Goal: Task Accomplishment & Management: Use online tool/utility

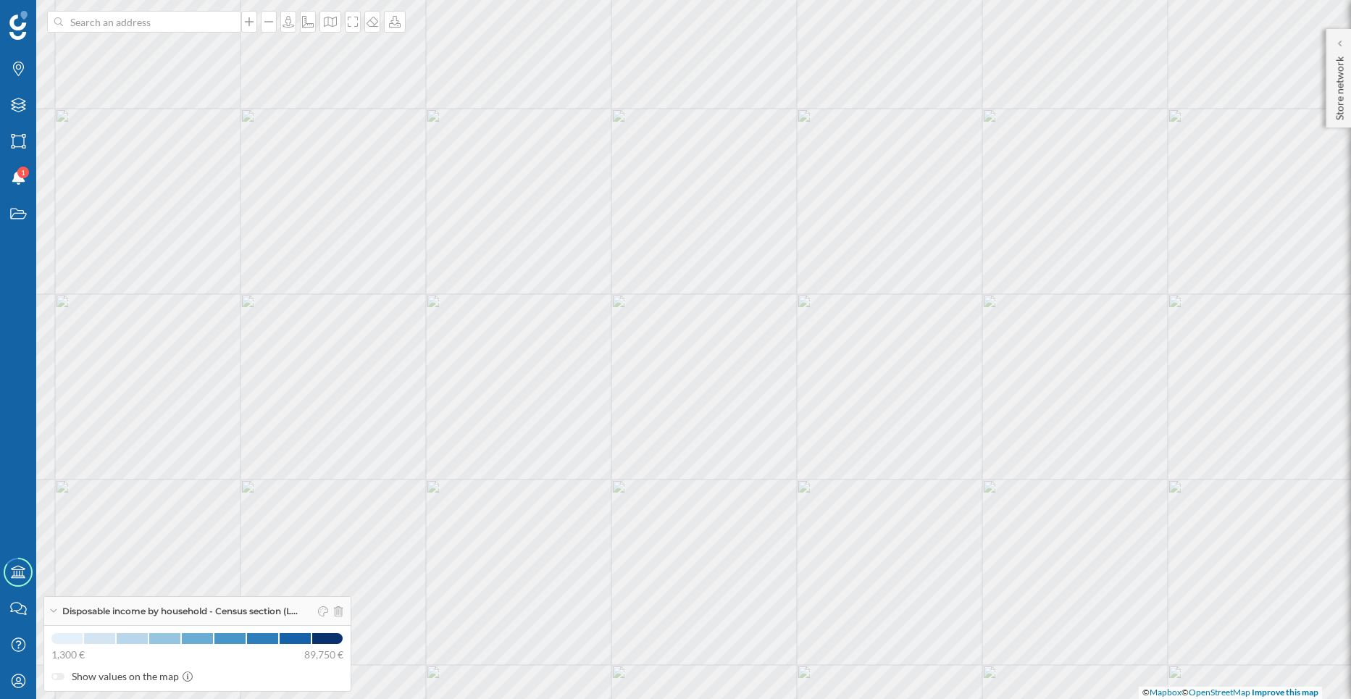
click at [338, 608] on div at bounding box center [327, 612] width 30 height 22
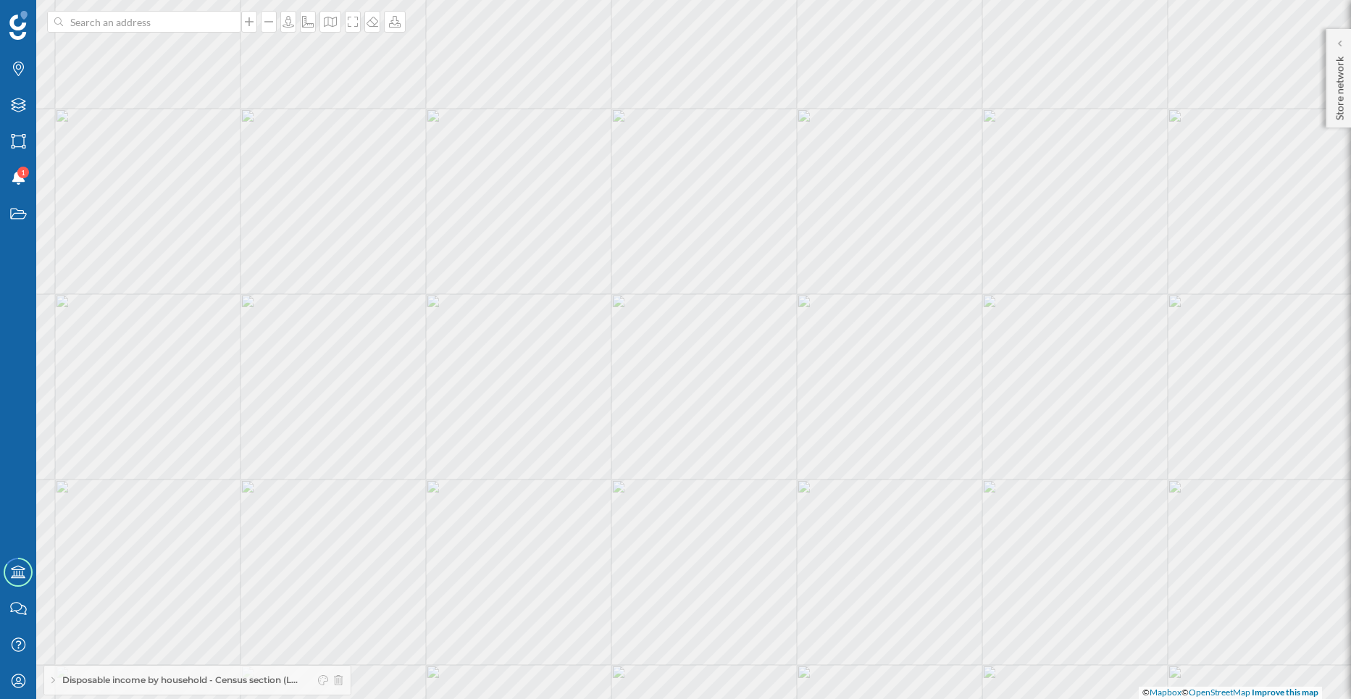
click at [341, 687] on div at bounding box center [327, 681] width 30 height 22
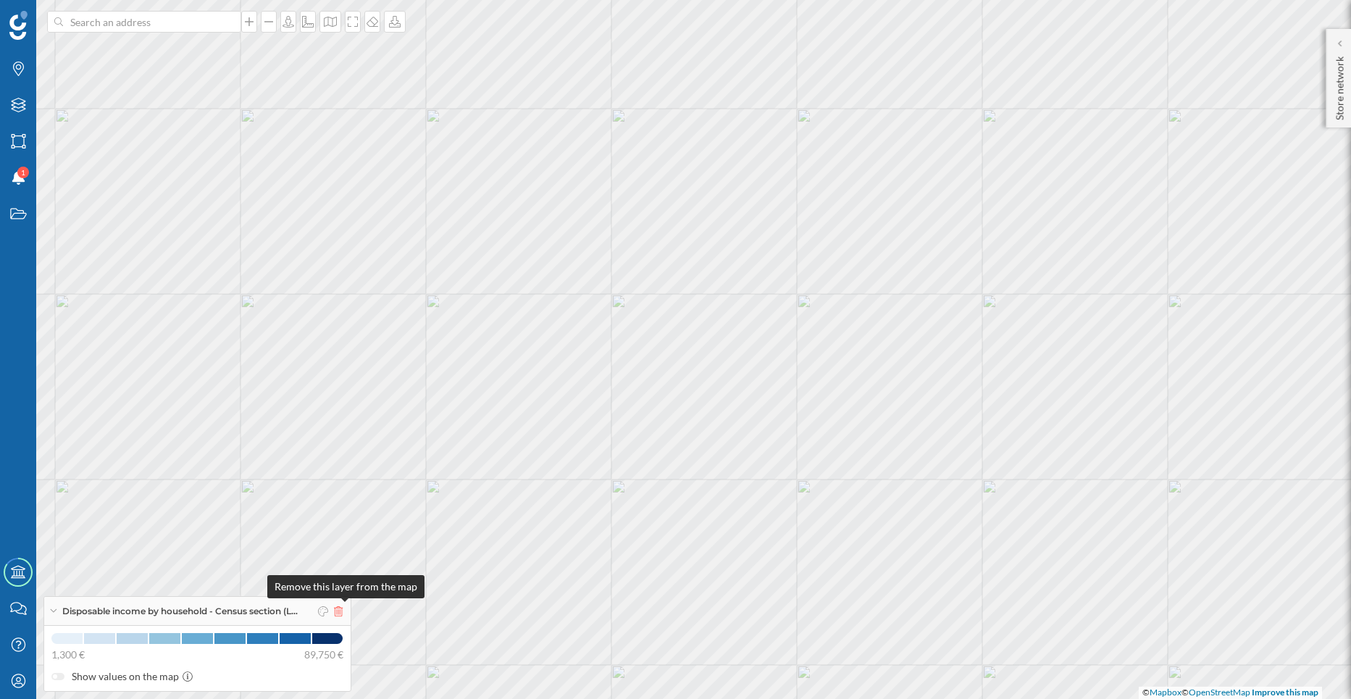
click at [343, 613] on icon at bounding box center [338, 611] width 9 height 10
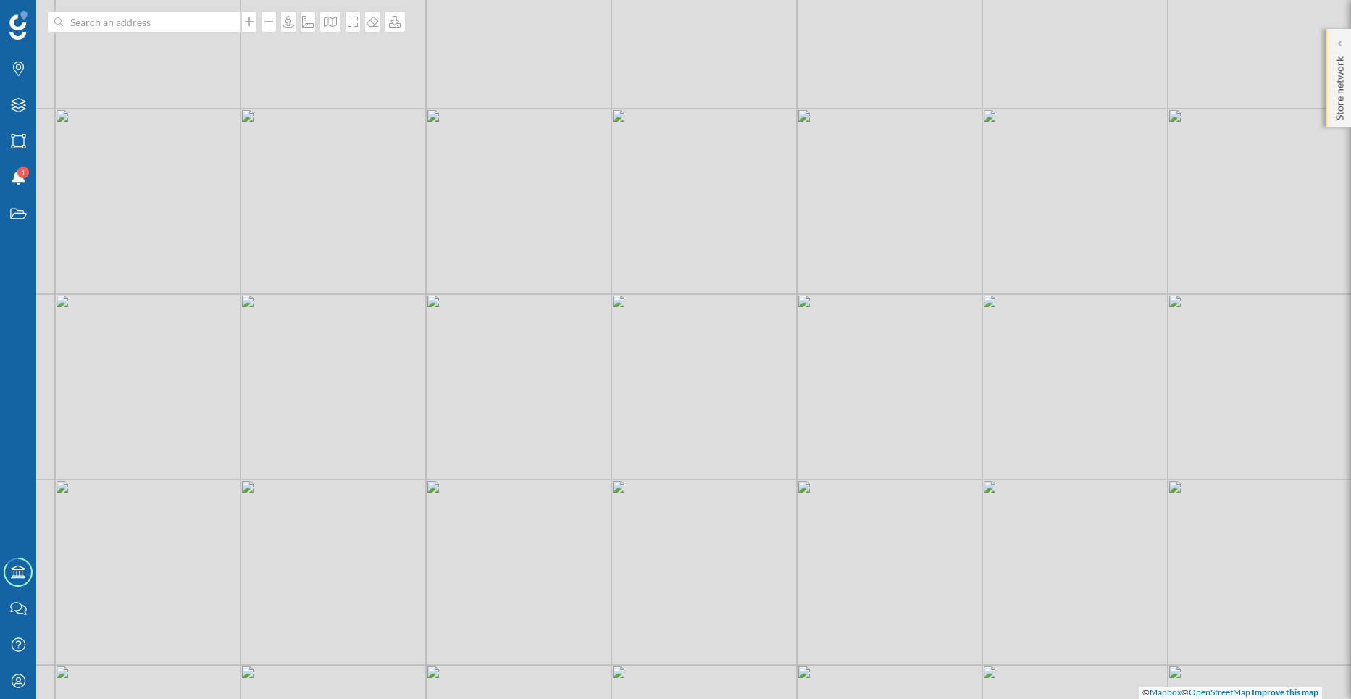
click at [1328, 51] on div "Store network" at bounding box center [1338, 78] width 25 height 99
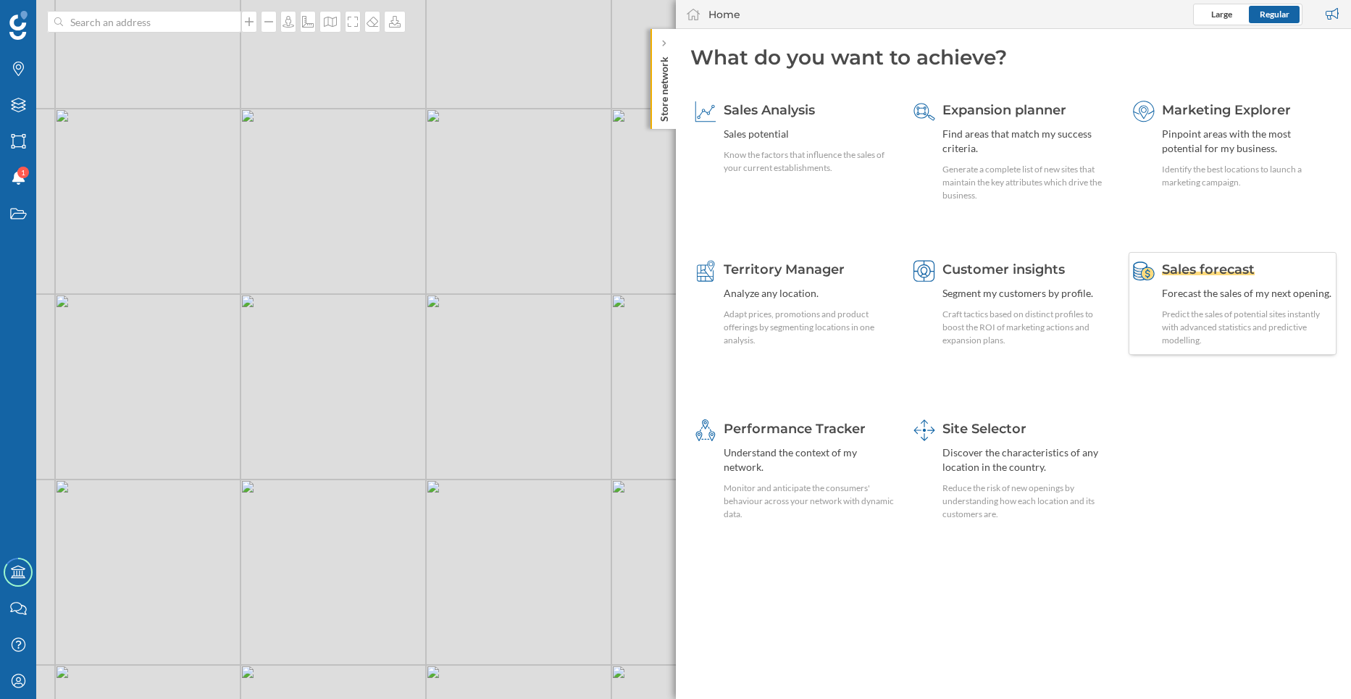
click at [1164, 307] on div "Sales forecast Forecast the sales of my next opening. Predict the sales of pote…" at bounding box center [1247, 303] width 171 height 87
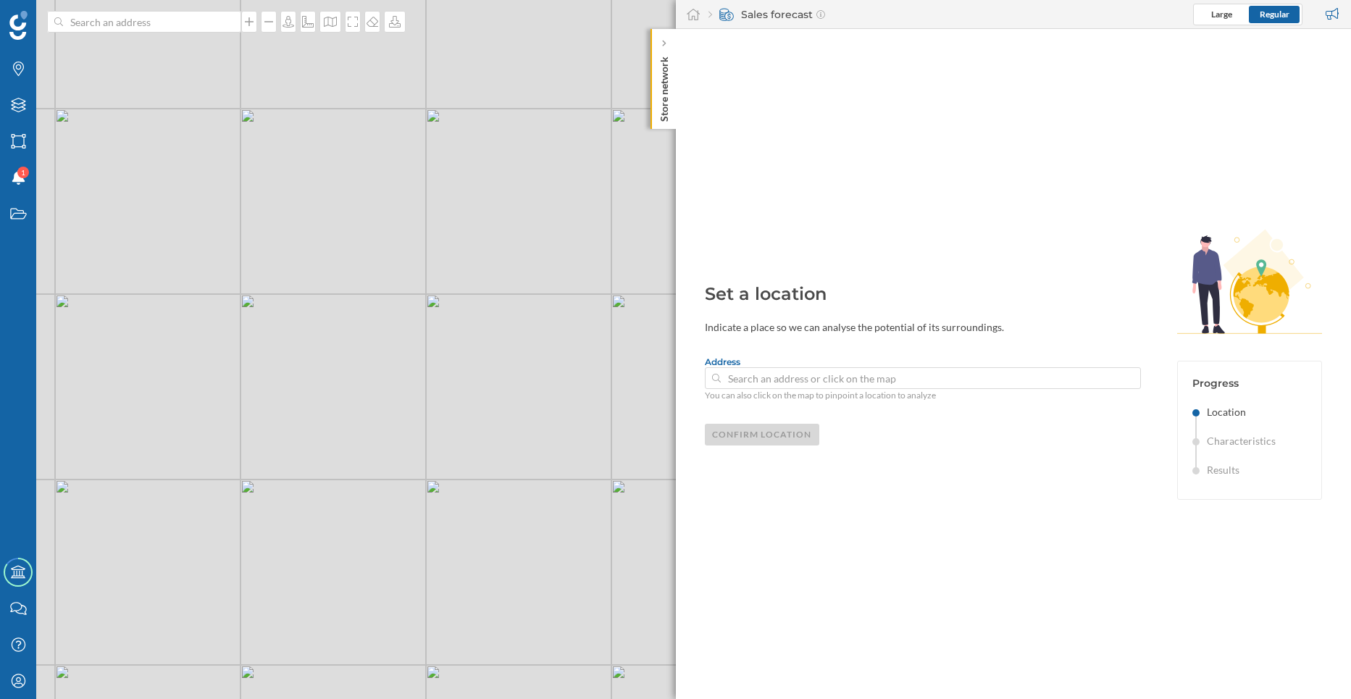
click at [595, 351] on div "© Mapbox © OpenStreetMap Improve this map" at bounding box center [675, 349] width 1351 height 699
type input "[STREET_ADDRESS]"
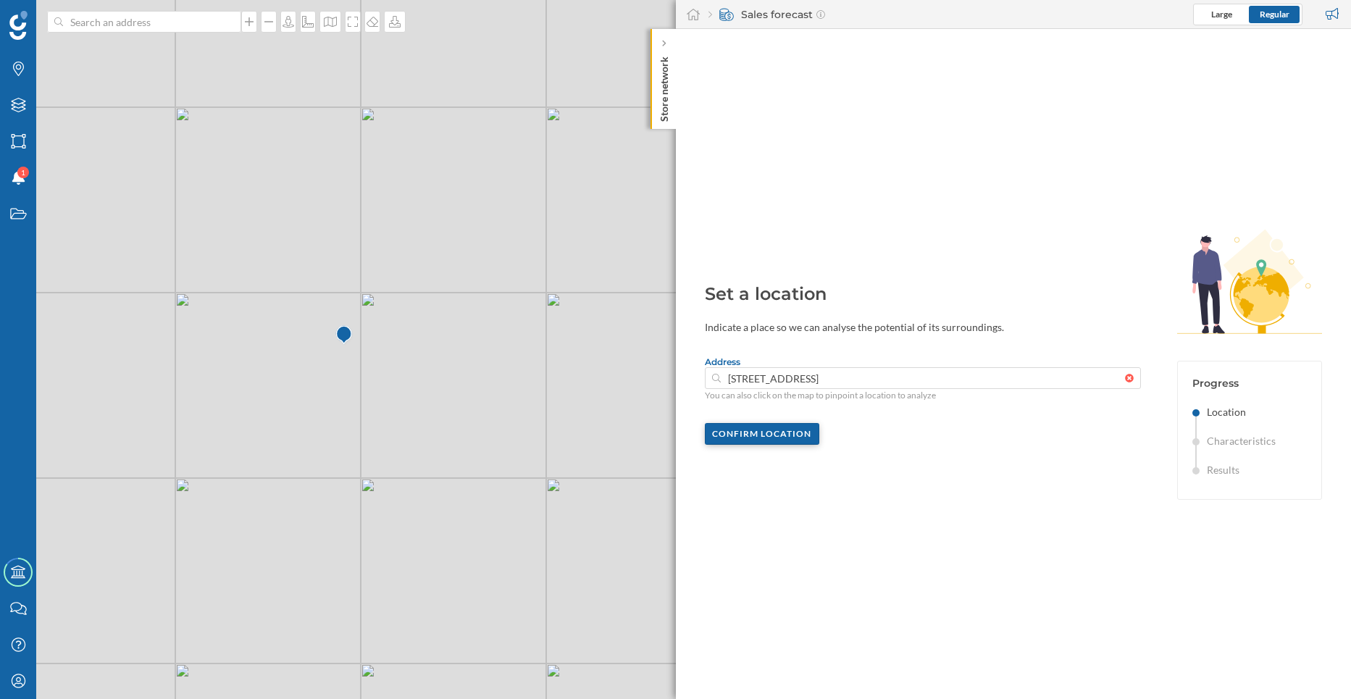
click at [771, 431] on div "Confirm location" at bounding box center [762, 434] width 115 height 22
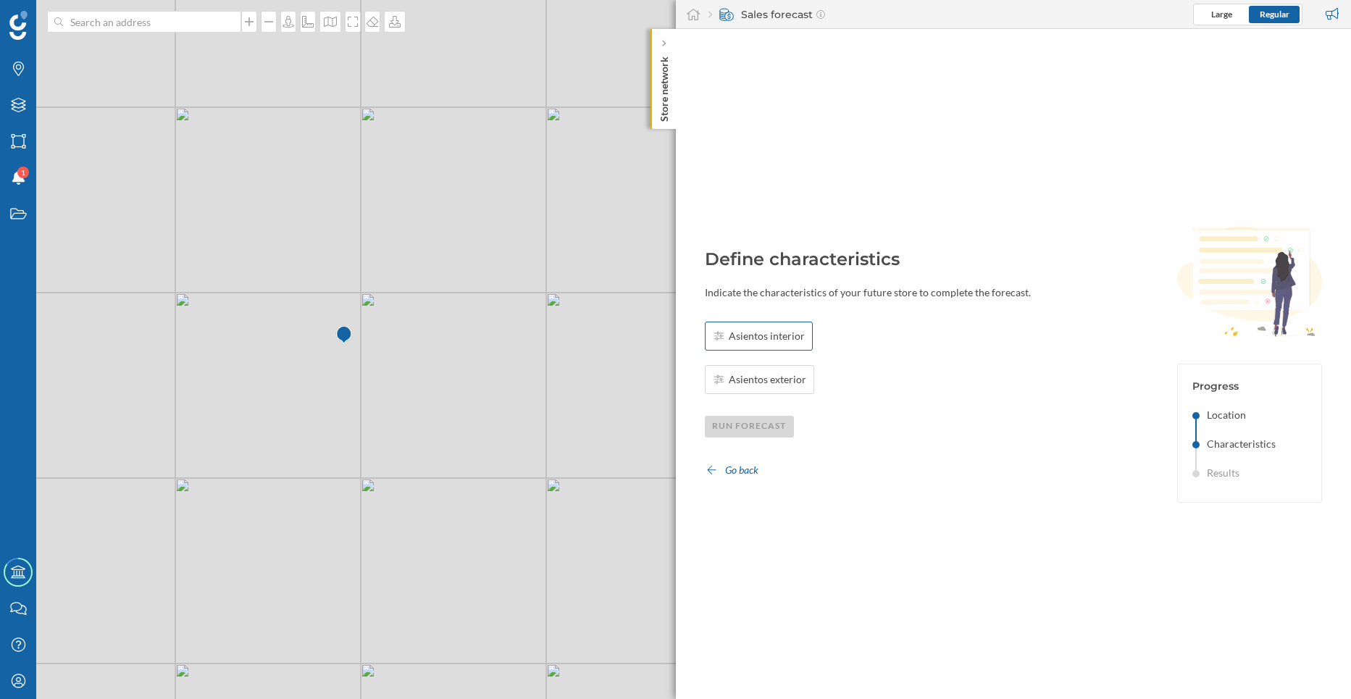
click at [783, 335] on span "Asientos interior" at bounding box center [767, 336] width 76 height 14
type input "50"
click at [724, 372] on div "Asientos exterior" at bounding box center [760, 379] width 110 height 29
type input "20"
click at [926, 330] on div "OK" at bounding box center [917, 336] width 30 height 22
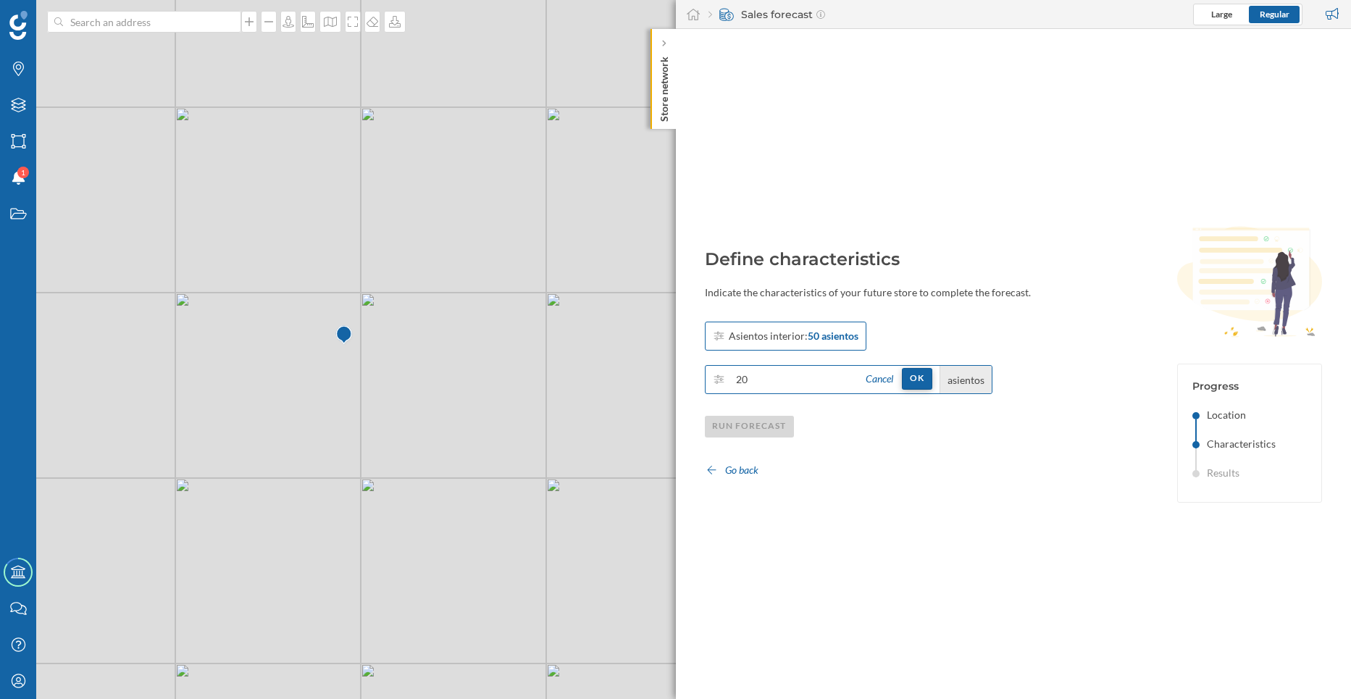
click at [930, 377] on div "OK" at bounding box center [917, 379] width 30 height 22
click at [749, 430] on div "Run forecast" at bounding box center [750, 426] width 90 height 22
